Goal: Task Accomplishment & Management: Manage account settings

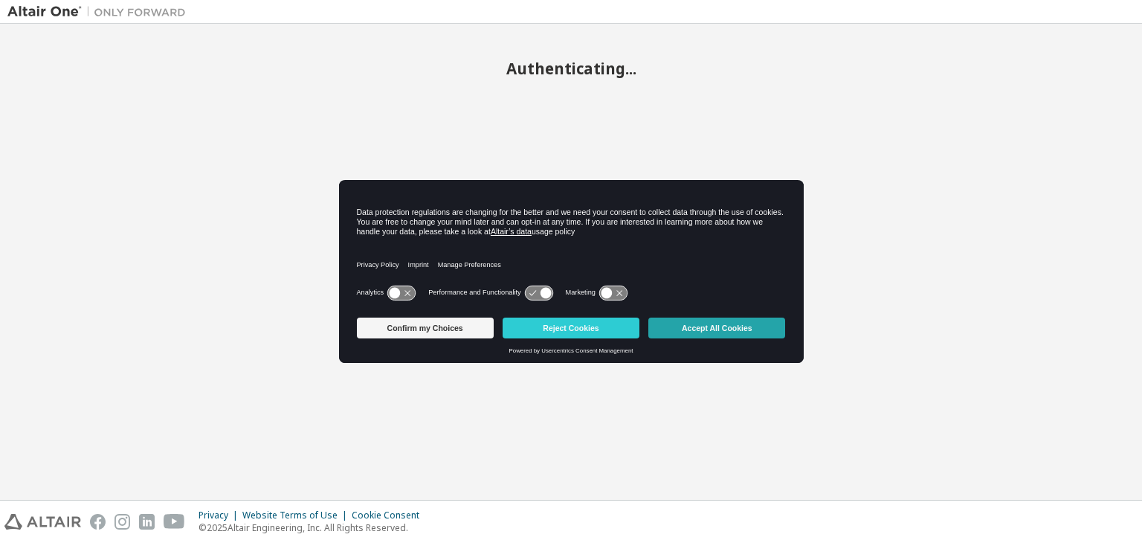
click at [712, 331] on button "Accept All Cookies" at bounding box center [716, 328] width 137 height 21
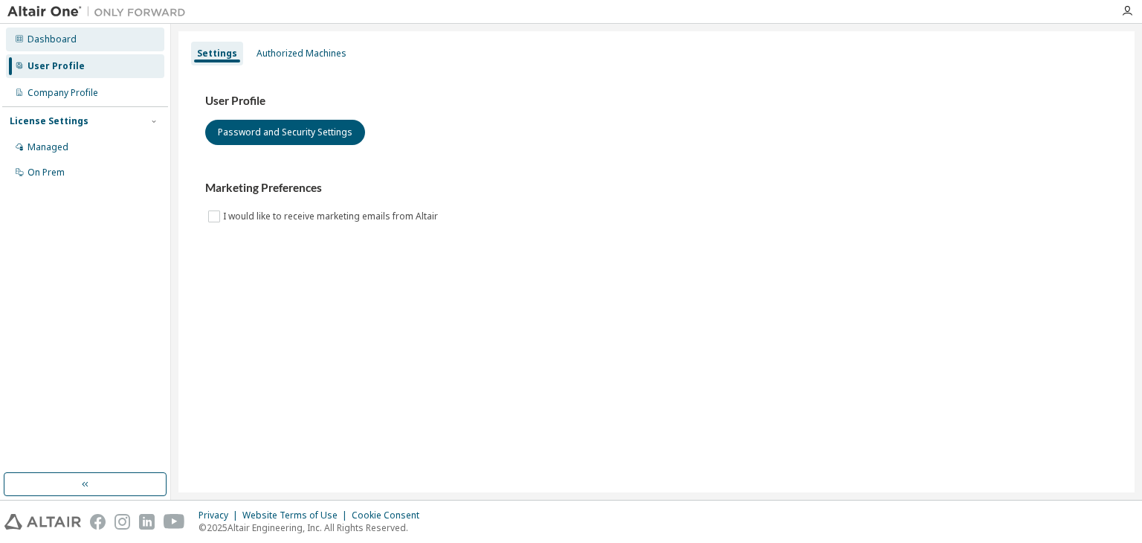
click at [86, 41] on div "Dashboard" at bounding box center [85, 40] width 158 height 24
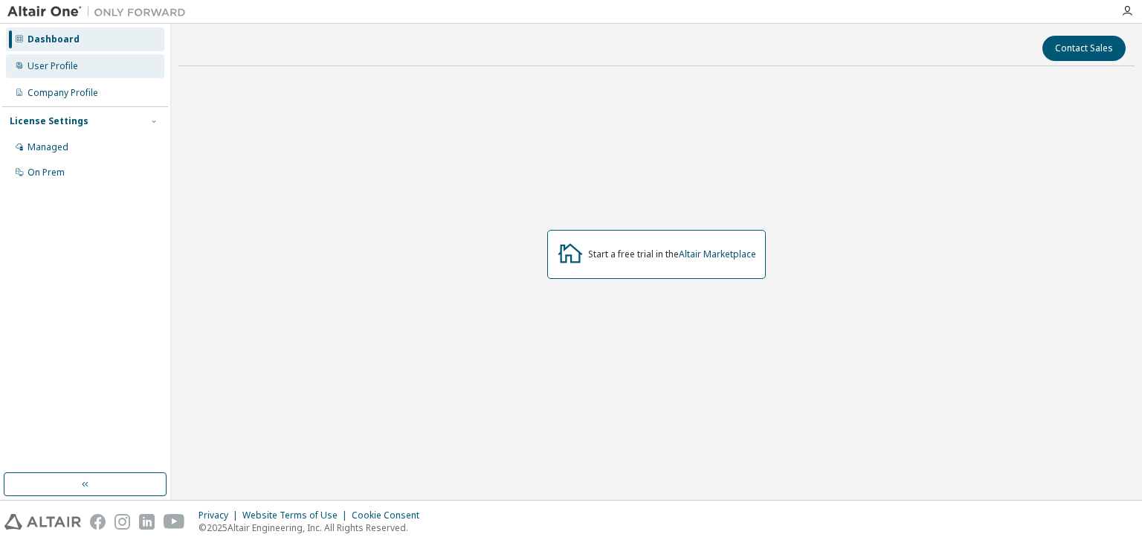
click at [104, 71] on div "User Profile" at bounding box center [85, 66] width 158 height 24
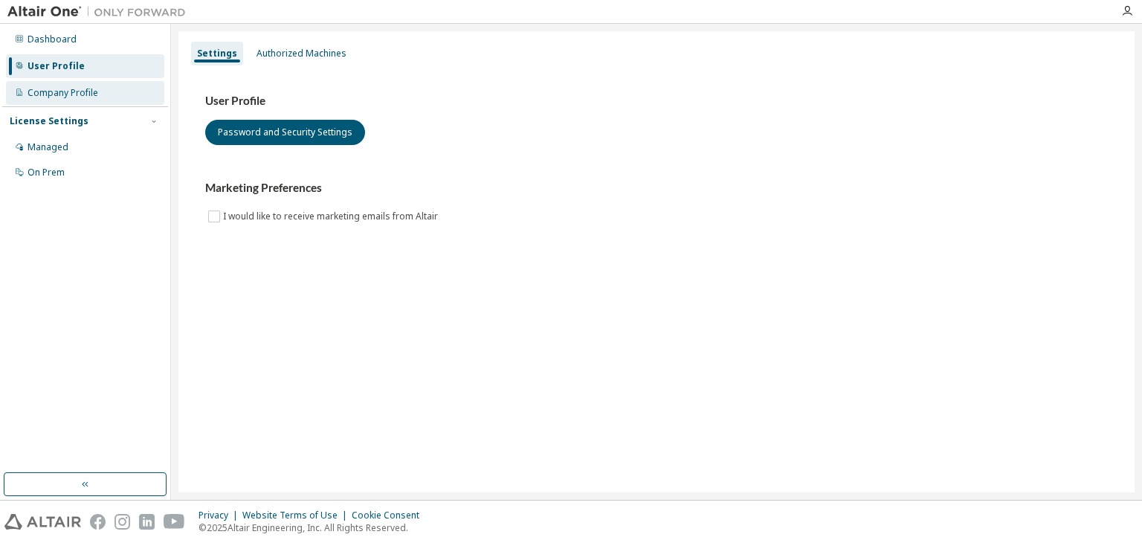
click at [105, 90] on div "Company Profile" at bounding box center [85, 93] width 158 height 24
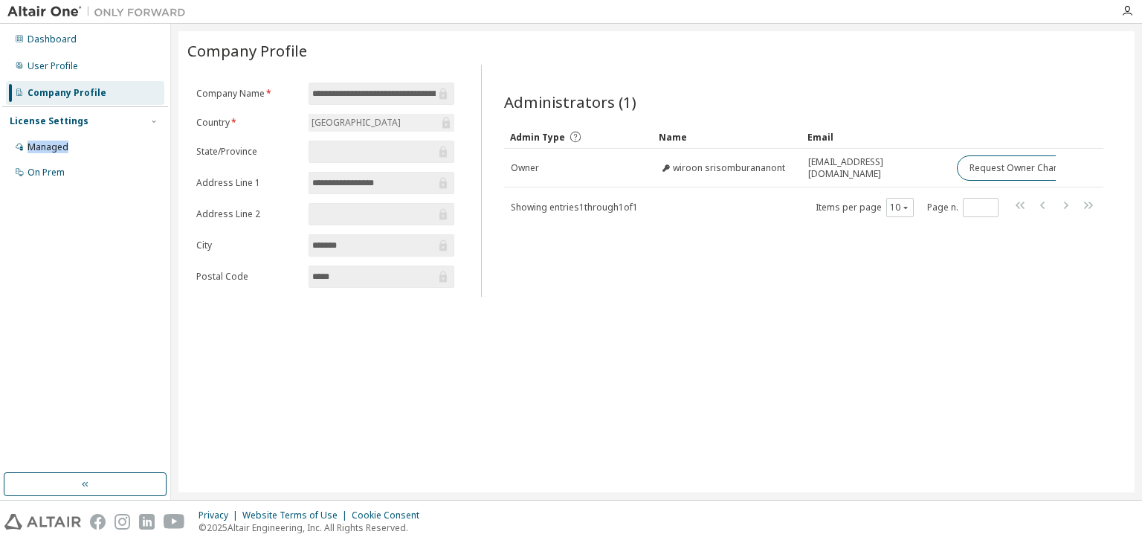
drag, startPoint x: 113, startPoint y: 120, endPoint x: 113, endPoint y: 131, distance: 10.4
click at [113, 131] on div "License Settings Managed On Prem" at bounding box center [85, 146] width 166 height 80
click at [85, 145] on div "Managed" at bounding box center [85, 147] width 158 height 24
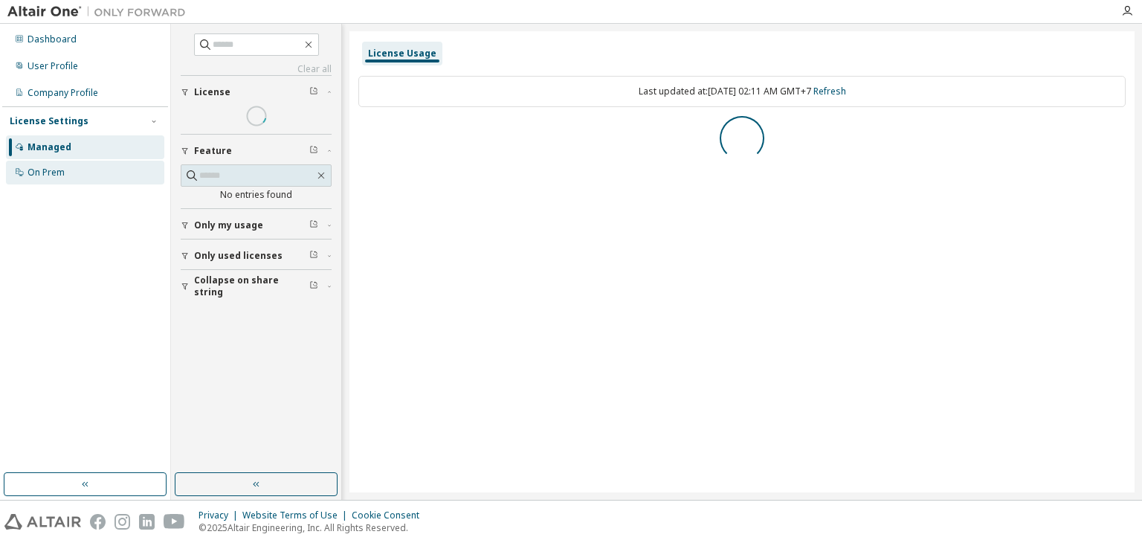
click at [71, 172] on div "On Prem" at bounding box center [85, 173] width 158 height 24
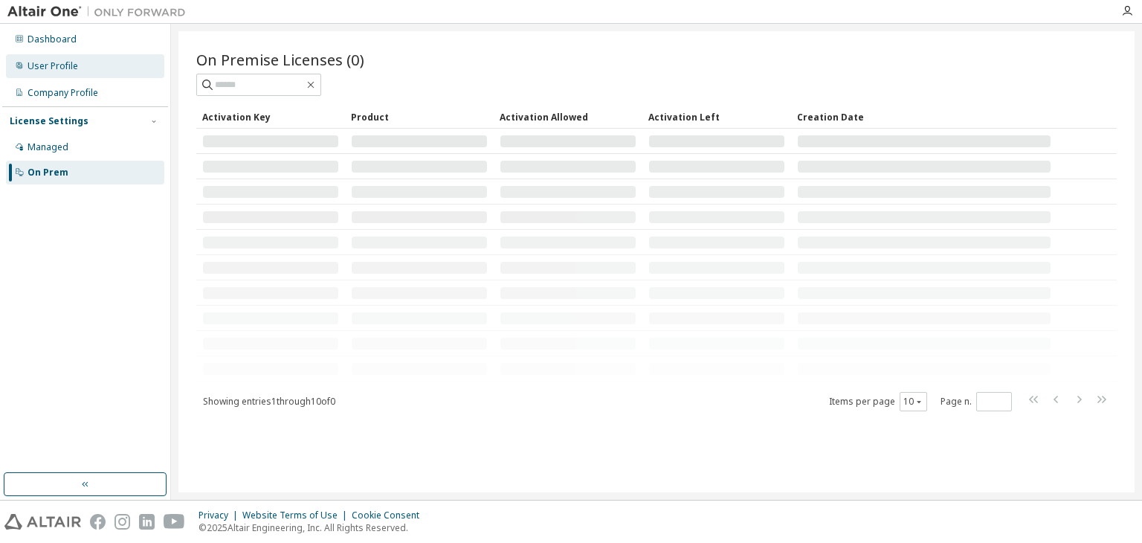
click at [77, 77] on div "User Profile" at bounding box center [85, 66] width 158 height 24
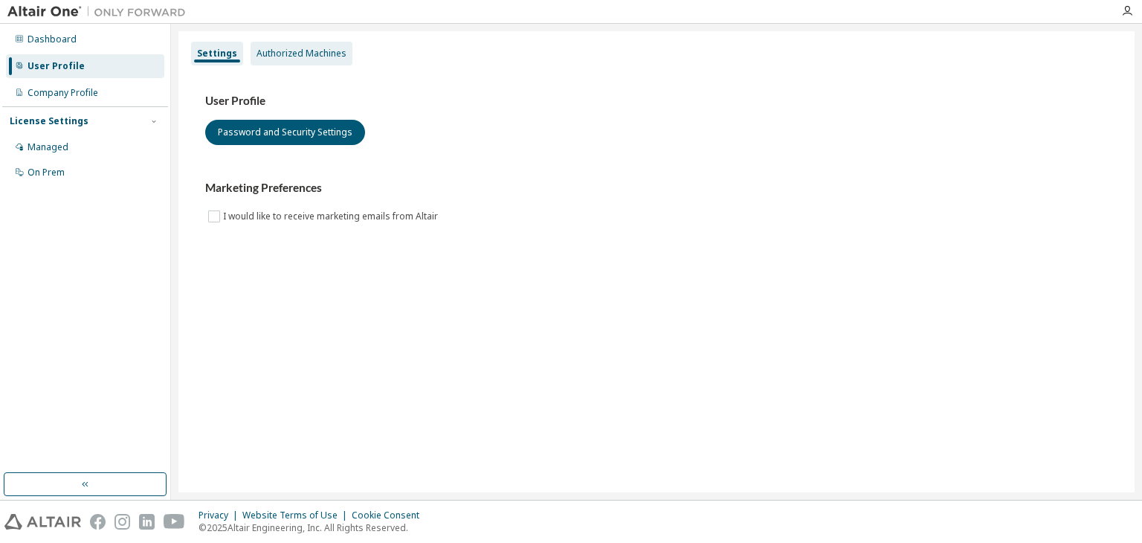
click at [294, 61] on div "Authorized Machines" at bounding box center [302, 54] width 102 height 24
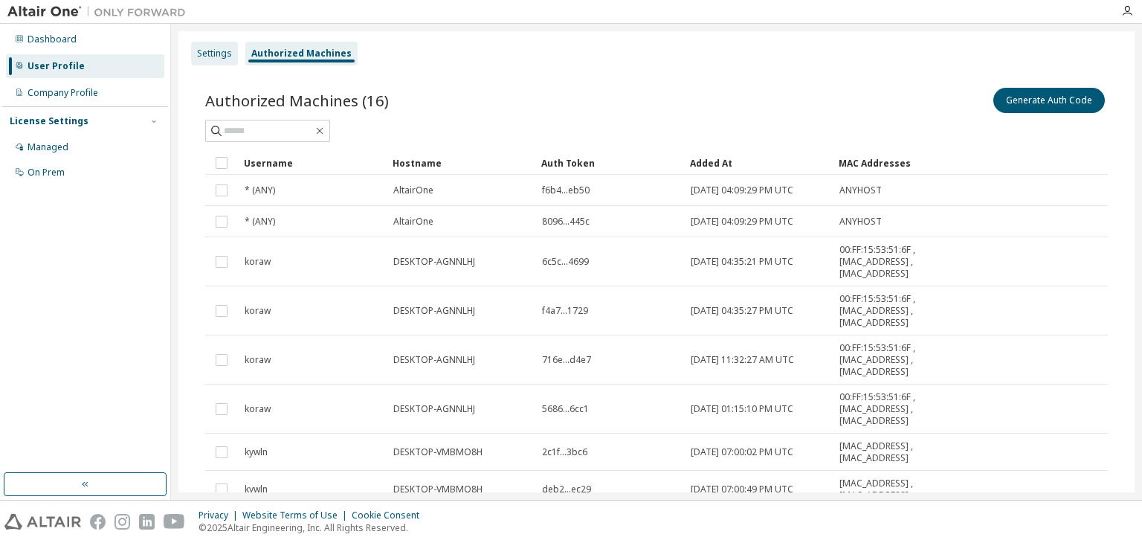
click at [223, 62] on div "Settings" at bounding box center [214, 54] width 47 height 24
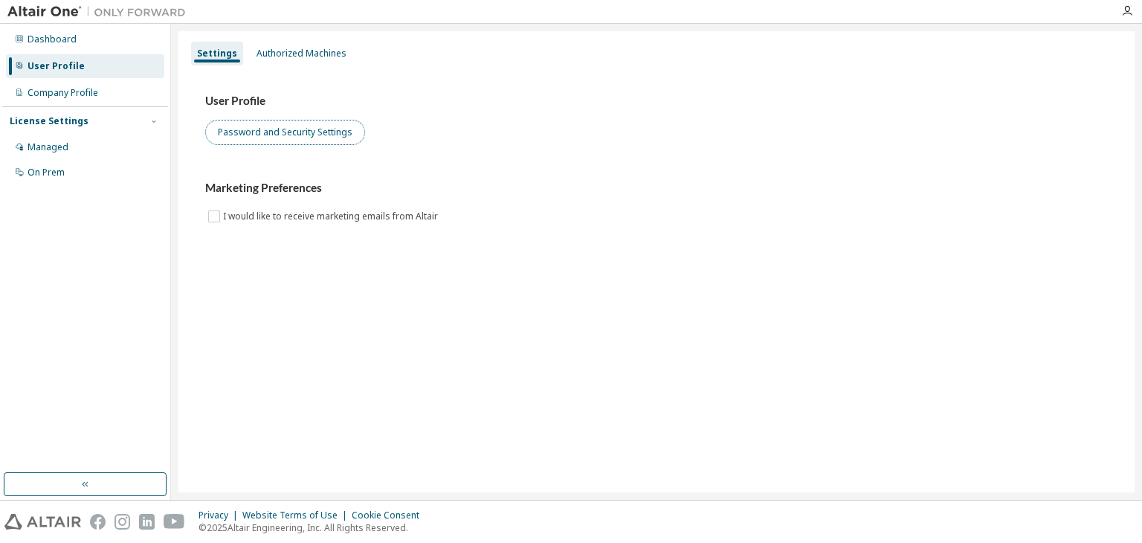
click at [239, 138] on button "Password and Security Settings" at bounding box center [285, 132] width 160 height 25
click at [65, 12] on img at bounding box center [100, 11] width 186 height 15
